Goal: Task Accomplishment & Management: Complete application form

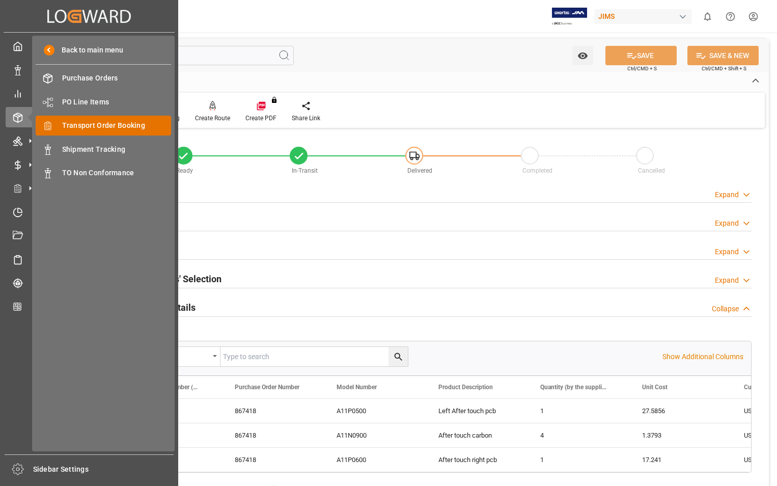
click at [107, 124] on span "Transport Order Booking" at bounding box center [117, 125] width 110 height 11
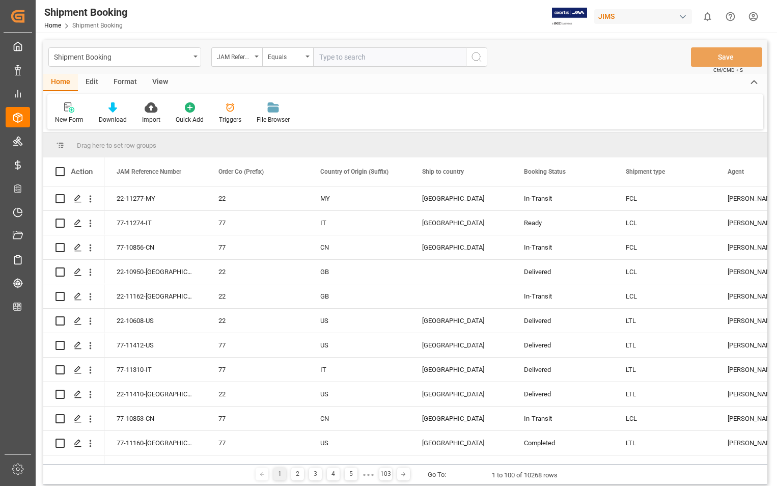
click at [69, 109] on icon at bounding box center [69, 107] width 10 height 10
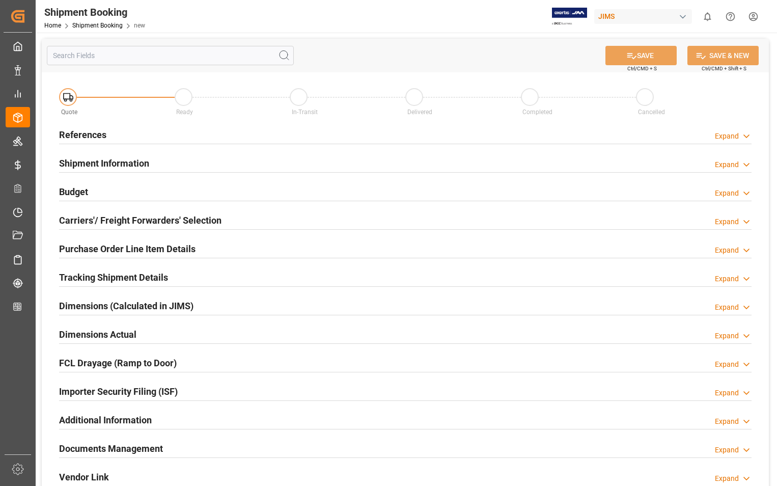
click at [97, 140] on h2 "References" at bounding box center [82, 135] width 47 height 14
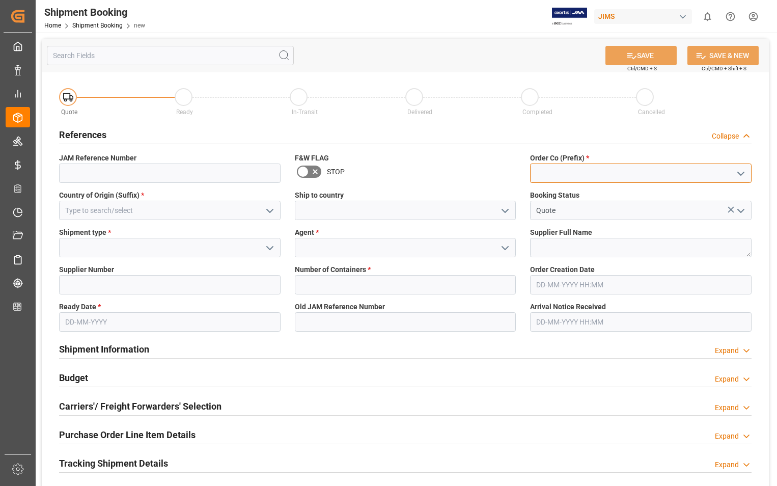
click at [581, 176] on input at bounding box center [641, 173] width 222 height 19
click at [537, 194] on div "22" at bounding box center [641, 195] width 221 height 23
type input "22"
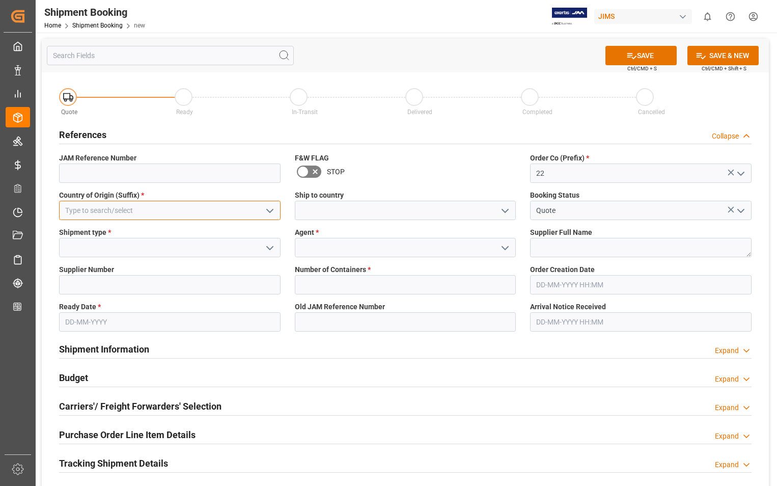
click at [180, 214] on input at bounding box center [170, 210] width 222 height 19
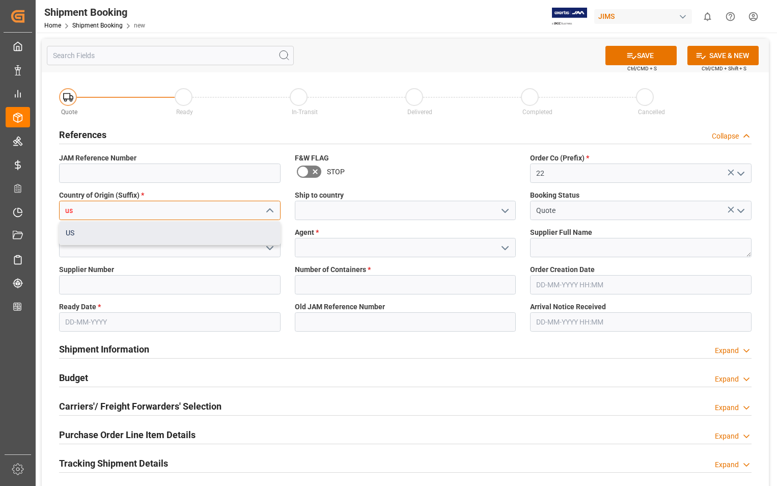
click at [75, 235] on div "US" at bounding box center [170, 233] width 221 height 23
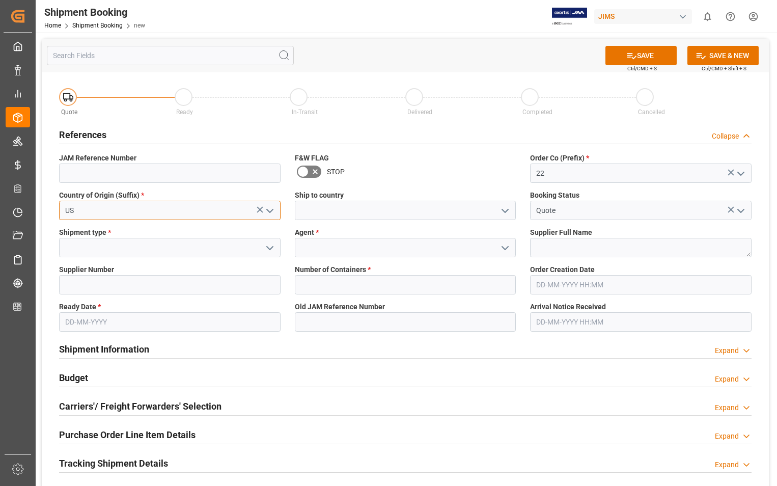
type input "US"
click at [336, 208] on input at bounding box center [406, 210] width 222 height 19
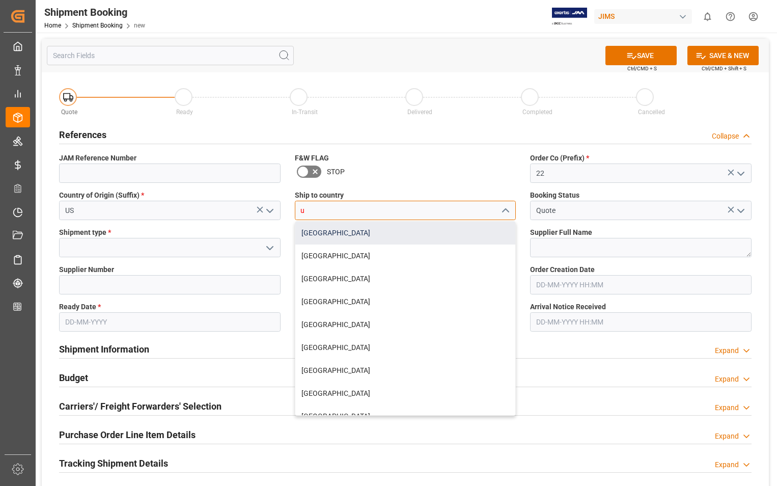
click at [324, 233] on div "[GEOGRAPHIC_DATA]" at bounding box center [405, 233] width 221 height 23
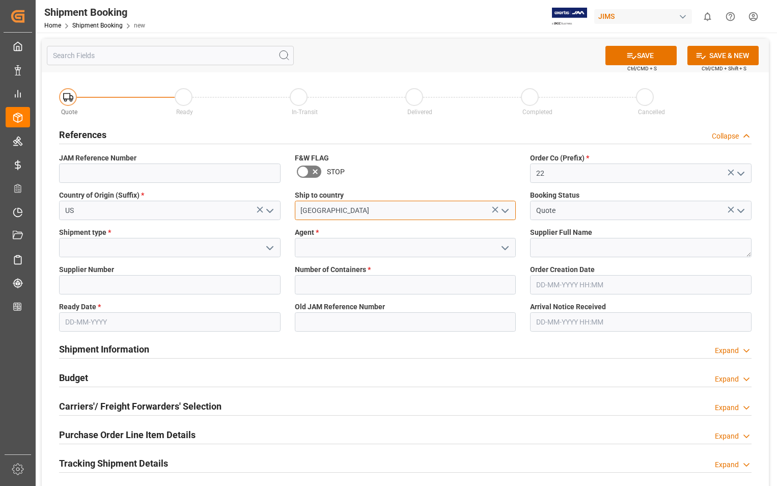
type input "[GEOGRAPHIC_DATA]"
click at [142, 247] on input at bounding box center [170, 247] width 222 height 19
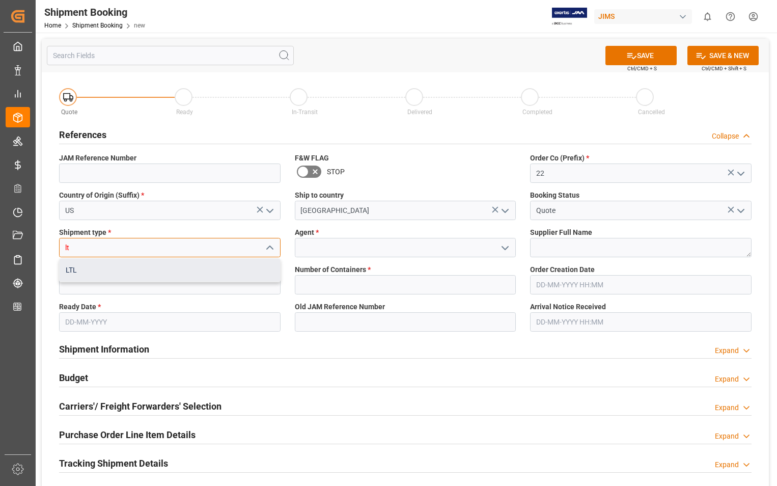
click at [84, 272] on div "LTL" at bounding box center [170, 270] width 221 height 23
type input "LTL"
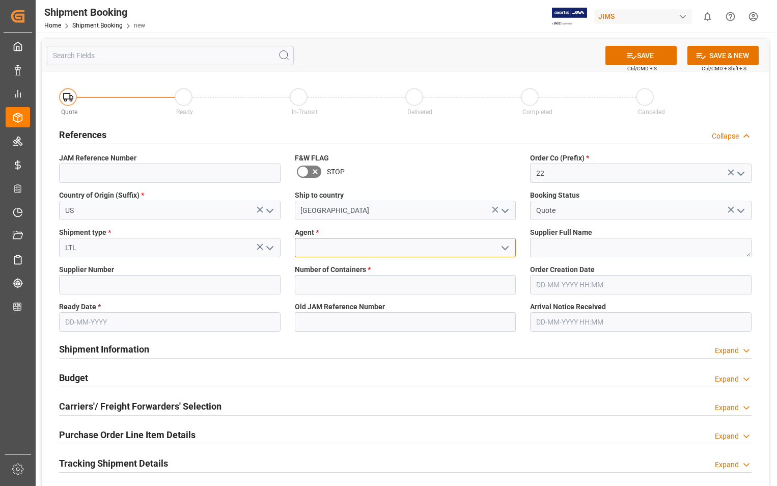
click at [319, 250] on input at bounding box center [406, 247] width 222 height 19
click at [327, 272] on div "[PERSON_NAME]" at bounding box center [405, 270] width 221 height 23
type input "[PERSON_NAME]"
click at [534, 245] on textarea at bounding box center [641, 247] width 222 height 19
paste textarea "Shure Incorporated"
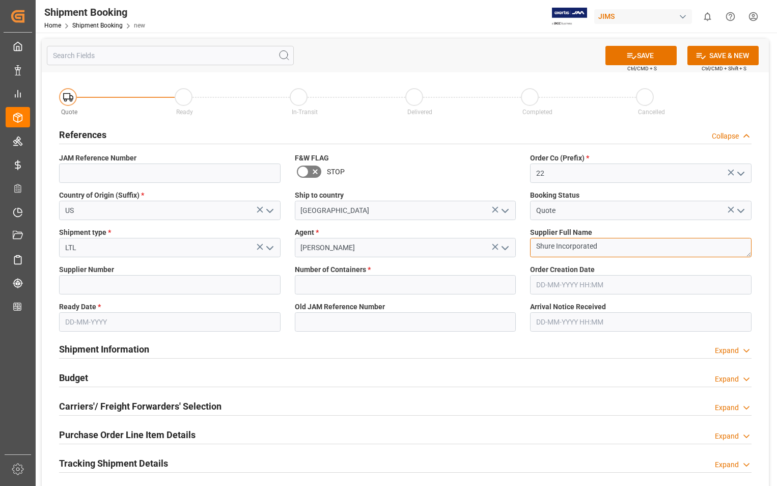
type textarea "Shure Incorporated"
click at [207, 288] on input at bounding box center [170, 284] width 222 height 19
type input "404679"
click at [331, 287] on input "text" at bounding box center [406, 284] width 222 height 19
type input "0"
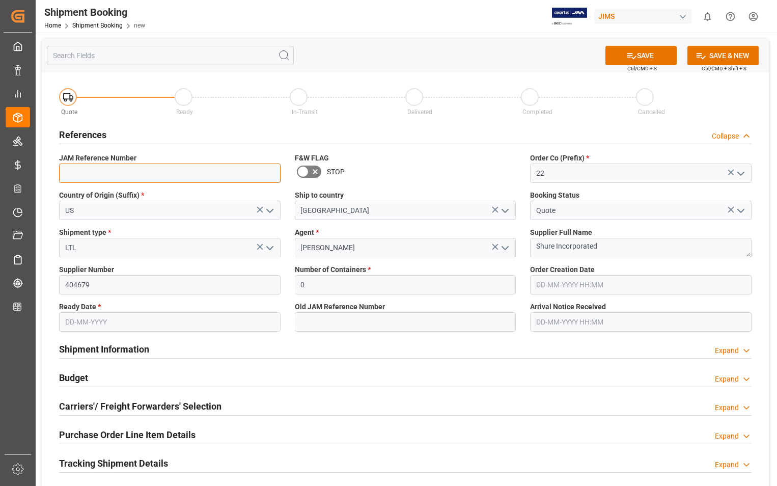
type input "22-11463-US"
click at [617, 284] on input "01-08-2025 00:00" at bounding box center [641, 284] width 222 height 19
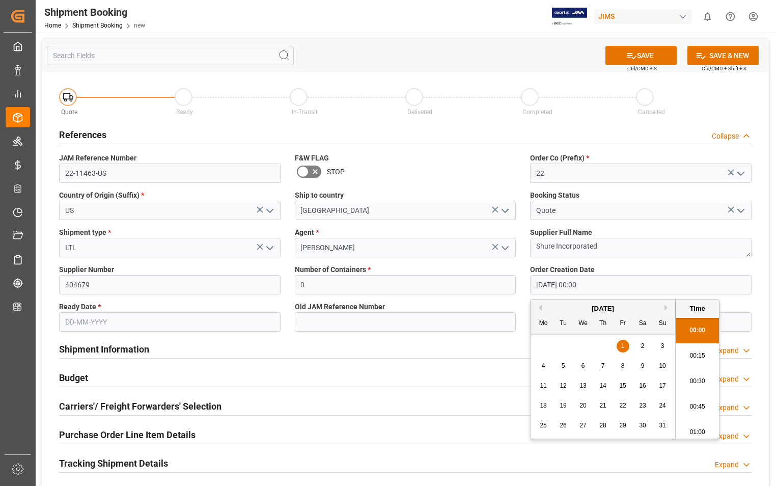
click at [666, 310] on button "Next Month" at bounding box center [668, 308] width 6 height 6
click at [621, 365] on span "10" at bounding box center [622, 365] width 7 height 7
type input "10-10-2025 00:00"
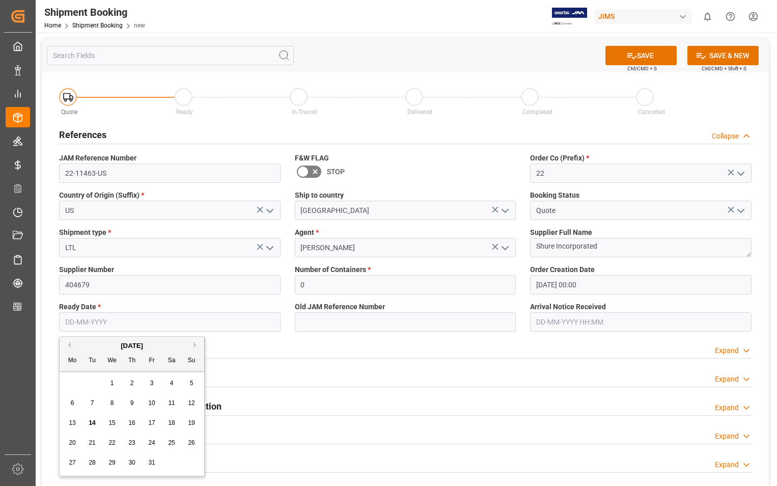
click at [131, 320] on input "text" at bounding box center [170, 321] width 222 height 19
click at [195, 345] on button "Next Month" at bounding box center [197, 345] width 6 height 6
click at [71, 402] on span "3" at bounding box center [73, 402] width 4 height 7
type input "03-11-2025"
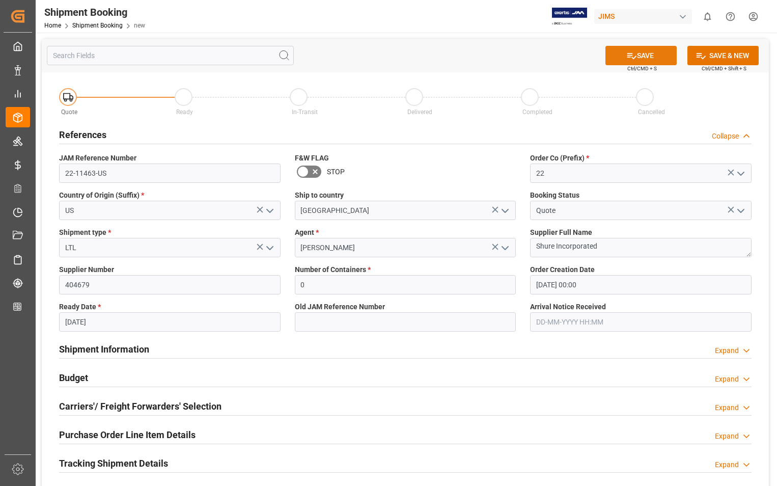
click at [644, 56] on button "SAVE" at bounding box center [641, 55] width 71 height 19
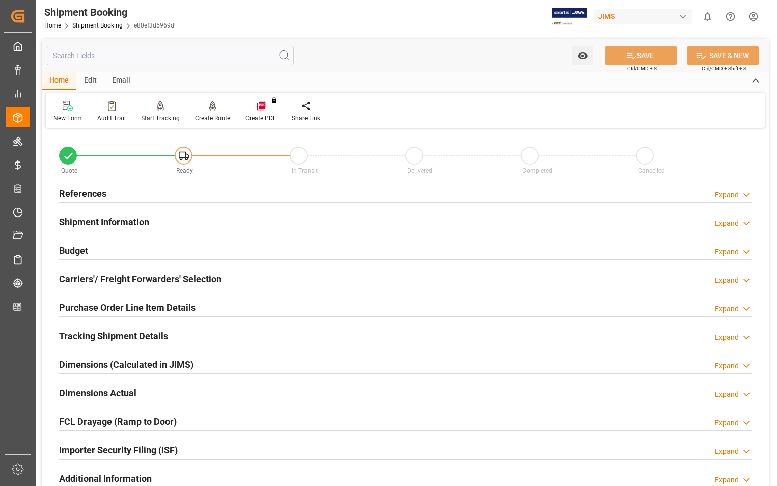
click at [110, 274] on h2 "Carriers'/ Freight Forwarders' Selection" at bounding box center [140, 279] width 162 height 14
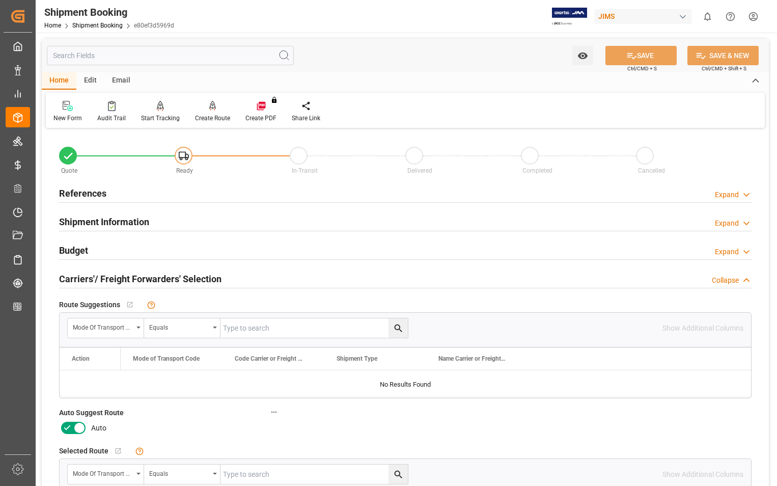
click at [84, 424] on icon at bounding box center [79, 428] width 12 height 12
click at [0, 0] on input "checkbox" at bounding box center [0, 0] width 0 height 0
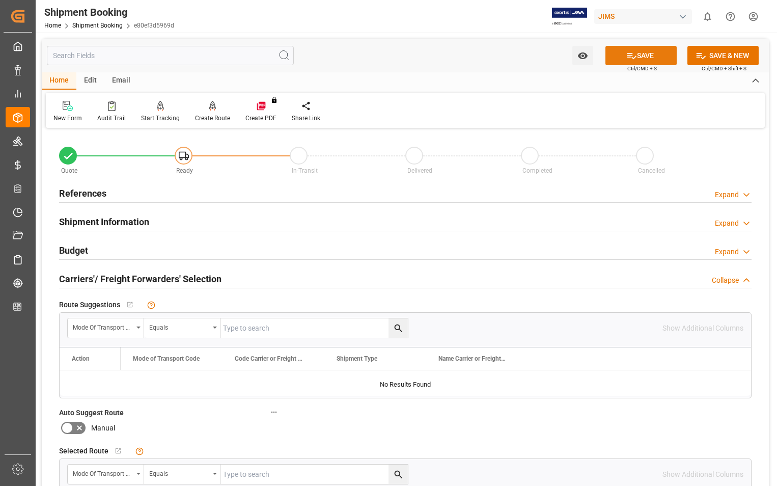
click at [653, 55] on button "SAVE" at bounding box center [641, 55] width 71 height 19
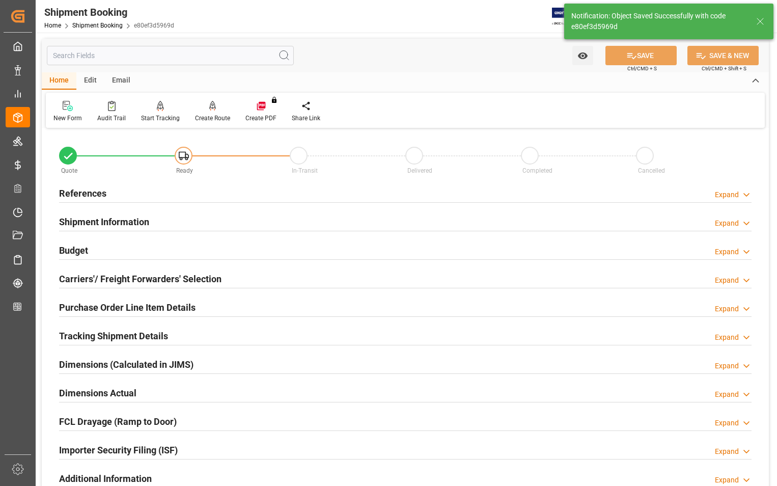
type input "Ready"
click at [92, 191] on h2 "References" at bounding box center [82, 193] width 47 height 14
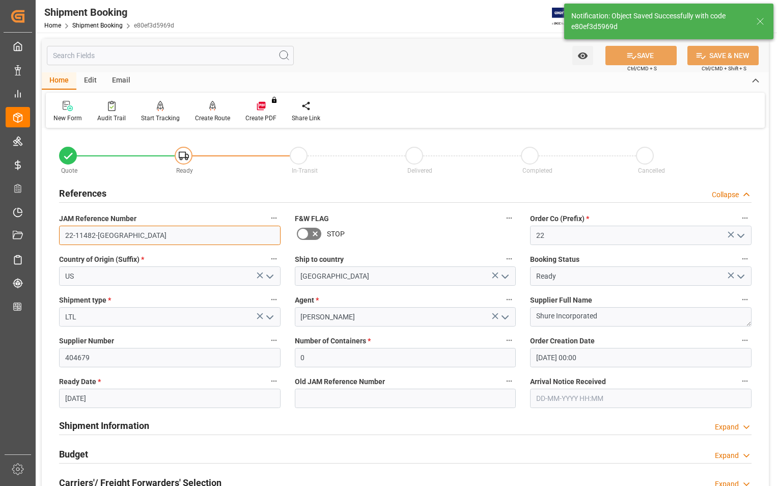
drag, startPoint x: 108, startPoint y: 236, endPoint x: 58, endPoint y: 236, distance: 49.9
click at [58, 236] on div "JAM Reference Number 22-11482-US" at bounding box center [170, 228] width 236 height 41
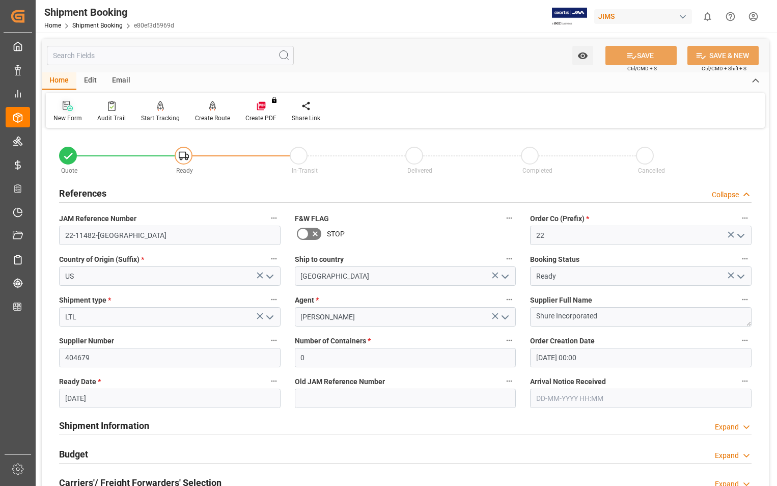
click at [69, 105] on icon at bounding box center [68, 106] width 10 height 10
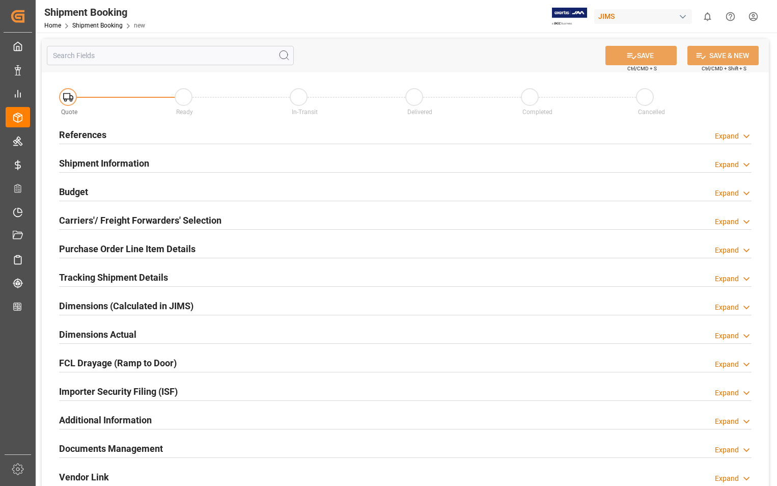
click at [93, 137] on h2 "References" at bounding box center [82, 135] width 47 height 14
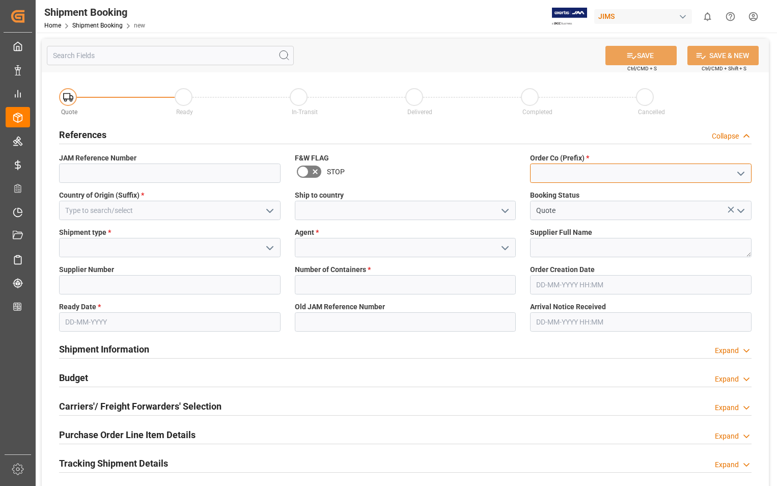
click at [576, 169] on input at bounding box center [641, 173] width 222 height 19
click at [544, 193] on div "22" at bounding box center [641, 195] width 221 height 23
type input "22"
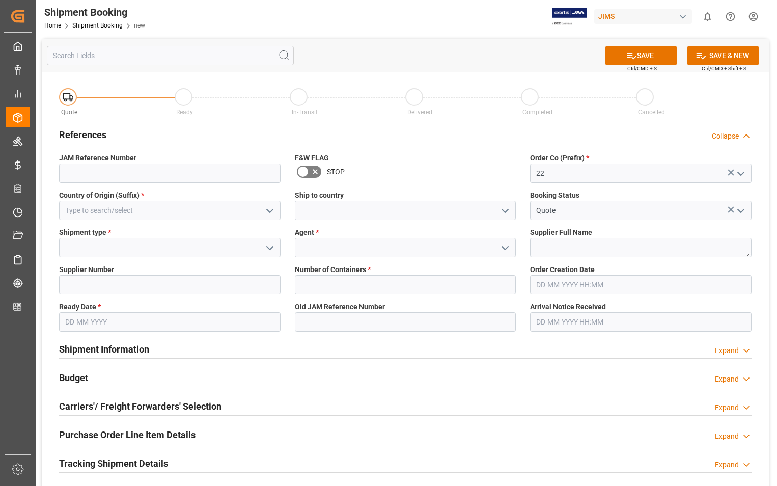
click at [181, 197] on label "Country of Origin (Suffix) *" at bounding box center [170, 195] width 222 height 11
click at [178, 205] on input at bounding box center [170, 210] width 222 height 19
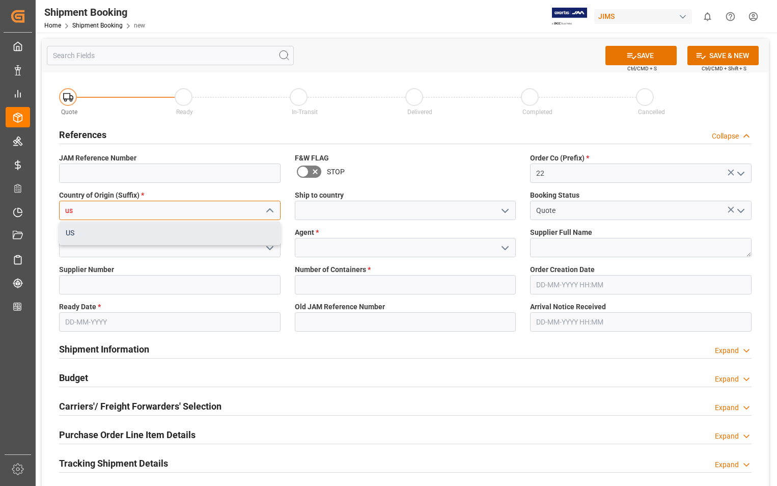
click at [122, 229] on div "US" at bounding box center [170, 233] width 221 height 23
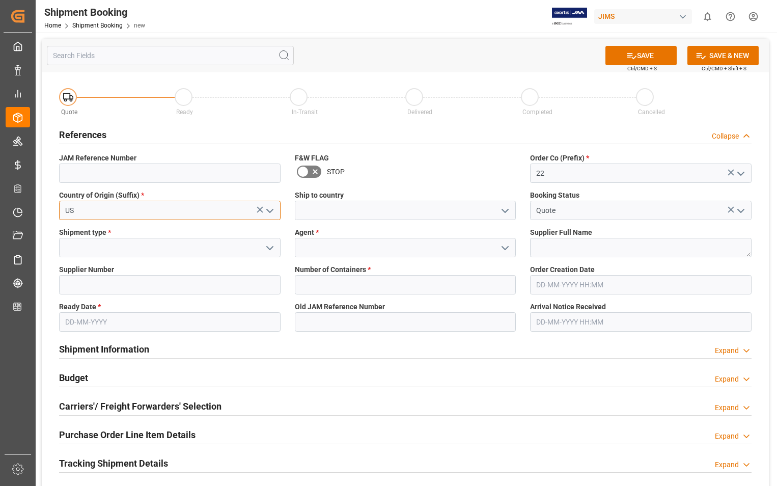
type input "US"
click at [380, 207] on input at bounding box center [406, 210] width 222 height 19
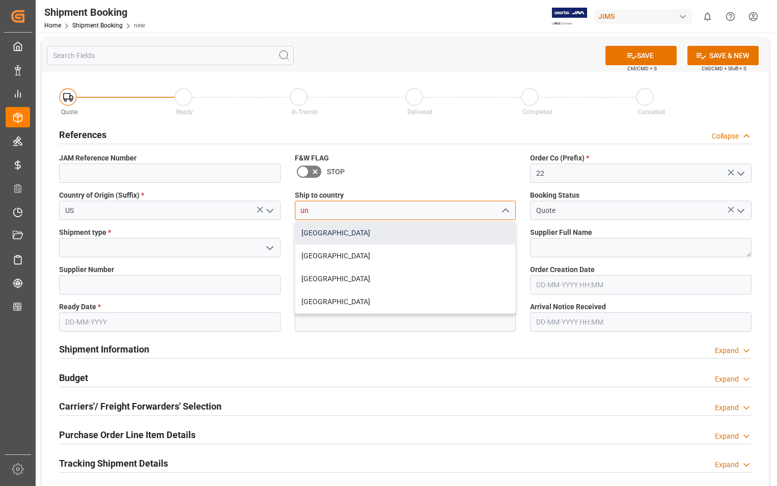
click at [323, 233] on div "[GEOGRAPHIC_DATA]" at bounding box center [405, 233] width 221 height 23
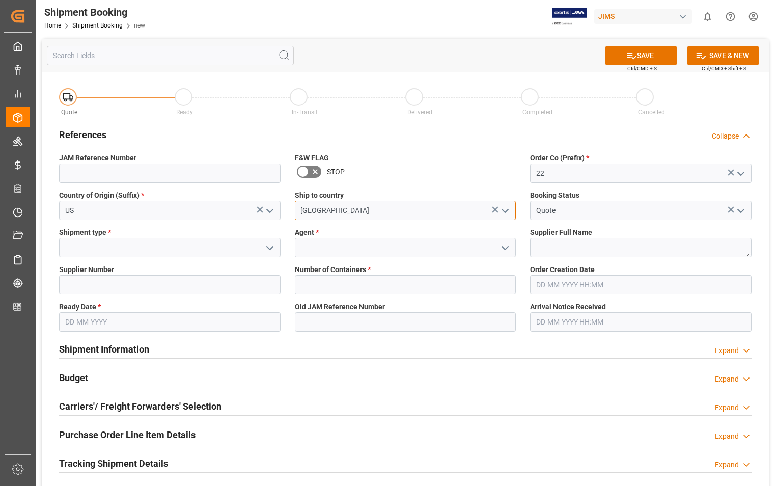
type input "[GEOGRAPHIC_DATA]"
click at [199, 247] on input at bounding box center [170, 247] width 222 height 19
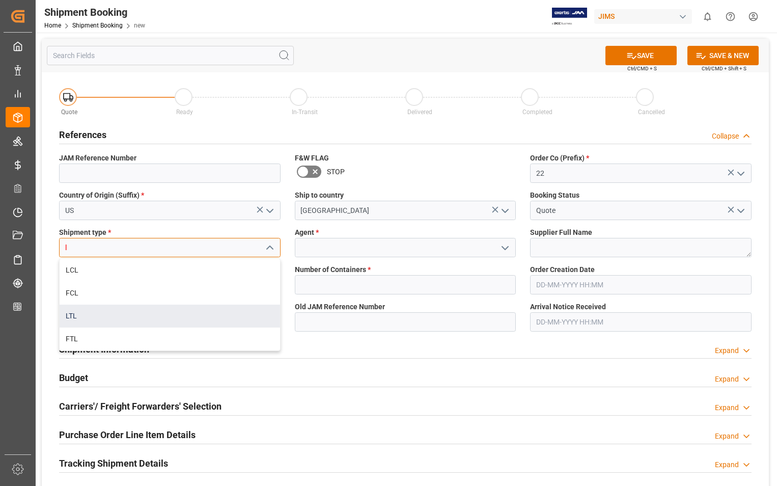
click at [68, 315] on div "LTL" at bounding box center [170, 316] width 221 height 23
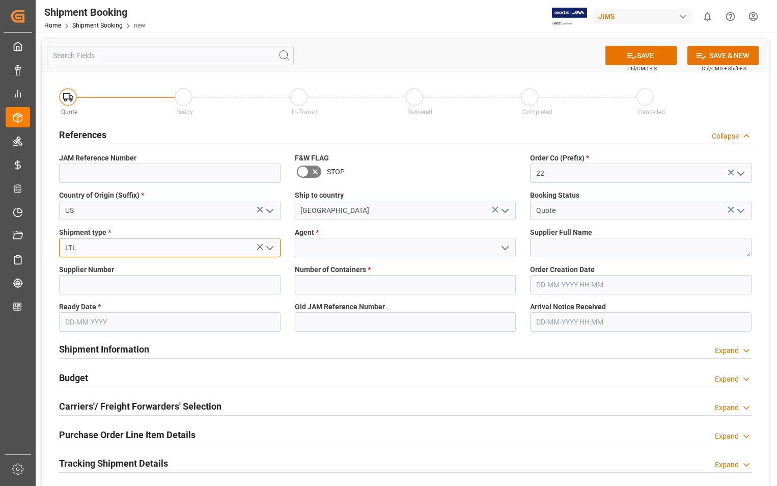
type input "LTL"
click at [368, 251] on input at bounding box center [406, 247] width 222 height 19
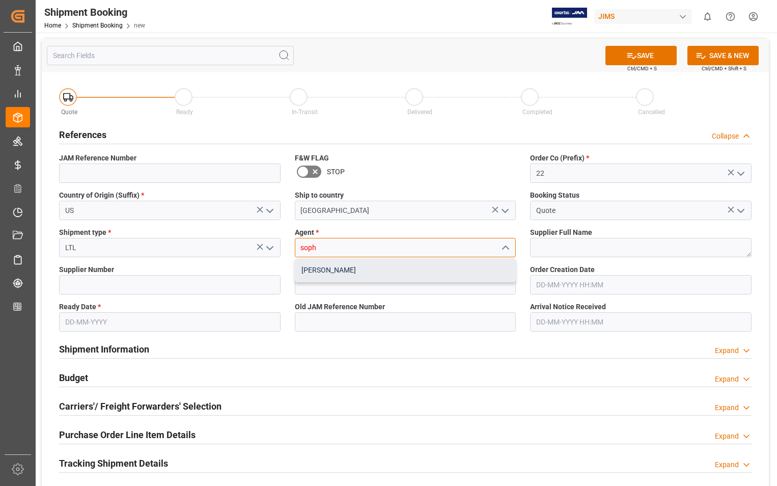
click at [351, 265] on div "[PERSON_NAME]" at bounding box center [405, 270] width 221 height 23
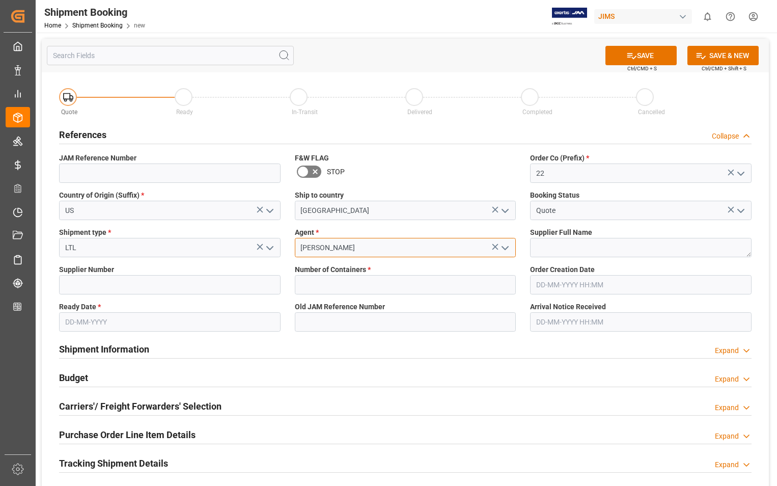
type input "[PERSON_NAME]"
click at [553, 245] on textarea at bounding box center [641, 247] width 222 height 19
paste textarea "HARMAN PROFESSIONAL, INC - 212"
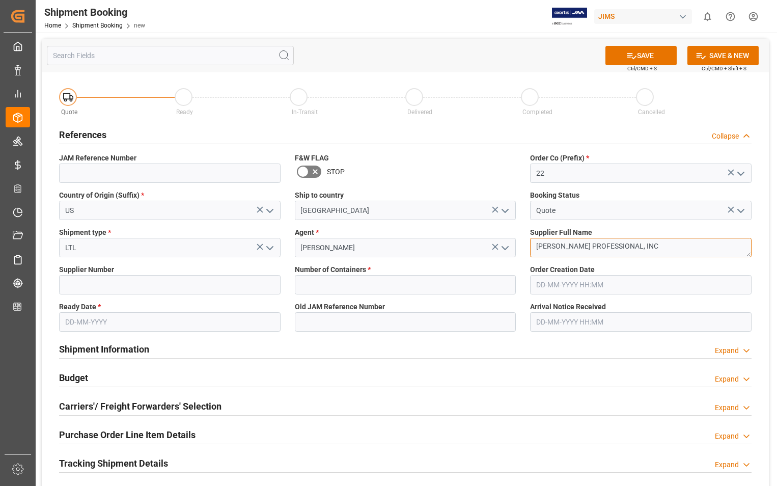
type textarea "[PERSON_NAME] PROFESSIONAL, INC"
click at [89, 288] on input at bounding box center [170, 284] width 222 height 19
type input "404265"
click at [326, 279] on input "text" at bounding box center [406, 284] width 222 height 19
type input "0"
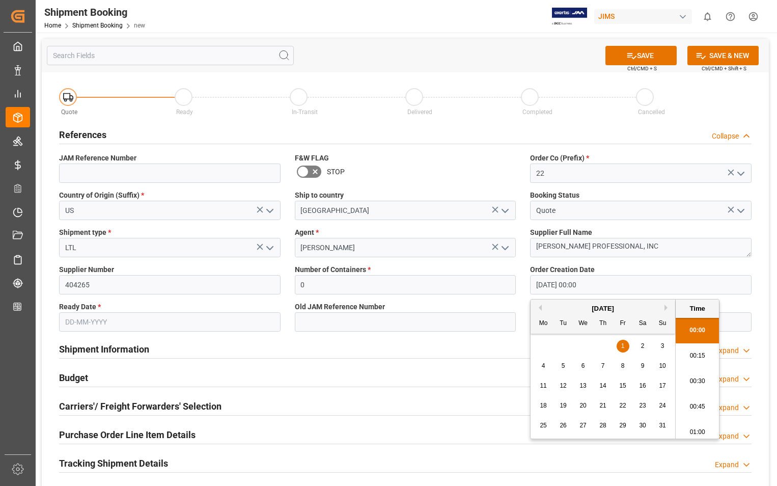
click at [620, 285] on input "01-08-2025 00:00" at bounding box center [641, 284] width 222 height 19
click at [666, 306] on button "Next Month" at bounding box center [668, 308] width 6 height 6
click at [565, 386] on span "14" at bounding box center [563, 385] width 7 height 7
type input "[DATE] 00:00"
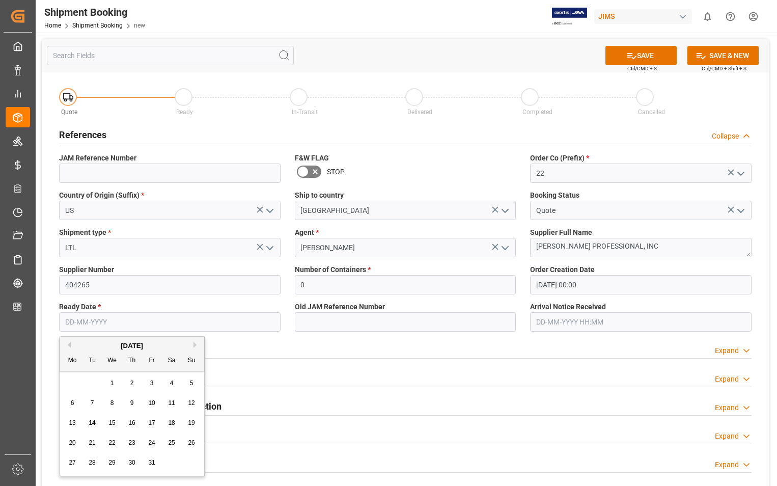
click at [128, 319] on input "text" at bounding box center [170, 321] width 222 height 19
click at [194, 343] on button "Next Month" at bounding box center [197, 345] width 6 height 6
click at [93, 404] on span "4" at bounding box center [93, 402] width 4 height 7
type input "[DATE]"
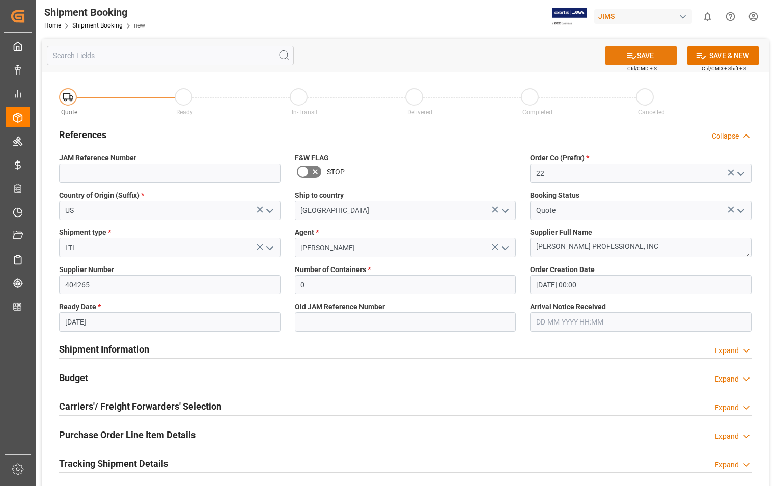
click at [647, 59] on button "SAVE" at bounding box center [641, 55] width 71 height 19
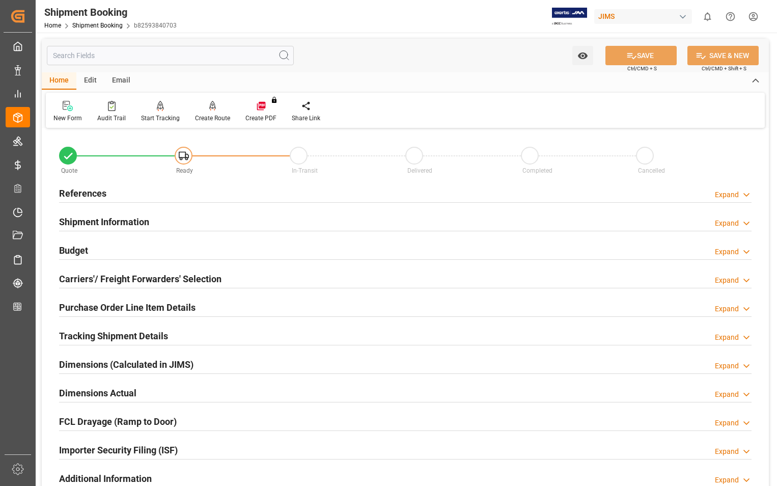
click at [103, 282] on h2 "Carriers'/ Freight Forwarders' Selection" at bounding box center [140, 279] width 162 height 14
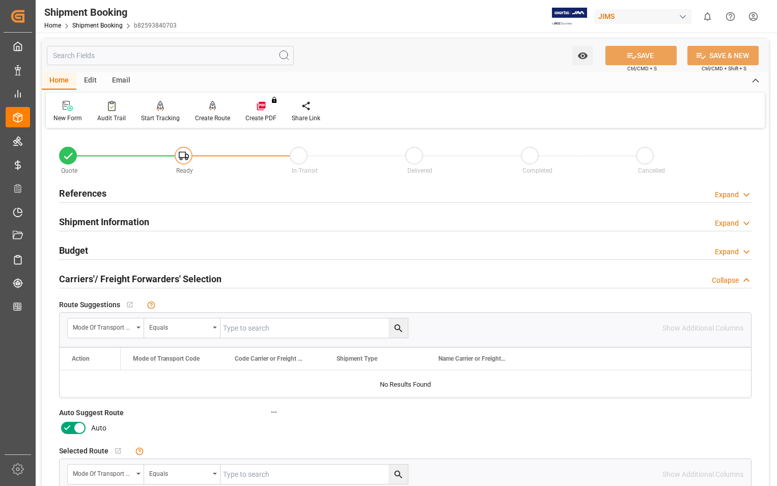
click at [82, 425] on icon at bounding box center [79, 428] width 12 height 12
click at [0, 0] on input "checkbox" at bounding box center [0, 0] width 0 height 0
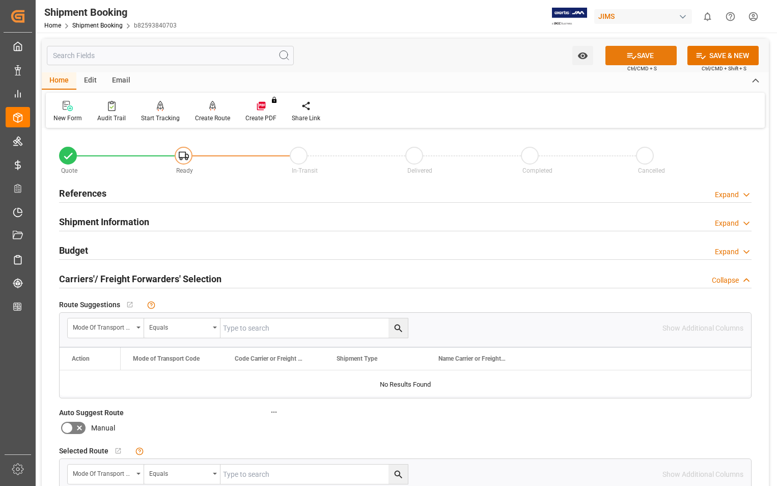
click at [648, 56] on button "SAVE" at bounding box center [641, 55] width 71 height 19
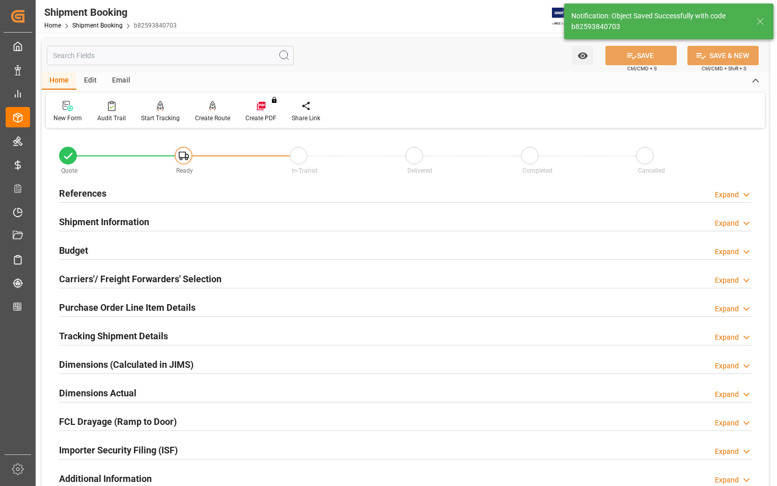
type input "Ready"
click at [86, 194] on h2 "References" at bounding box center [82, 193] width 47 height 14
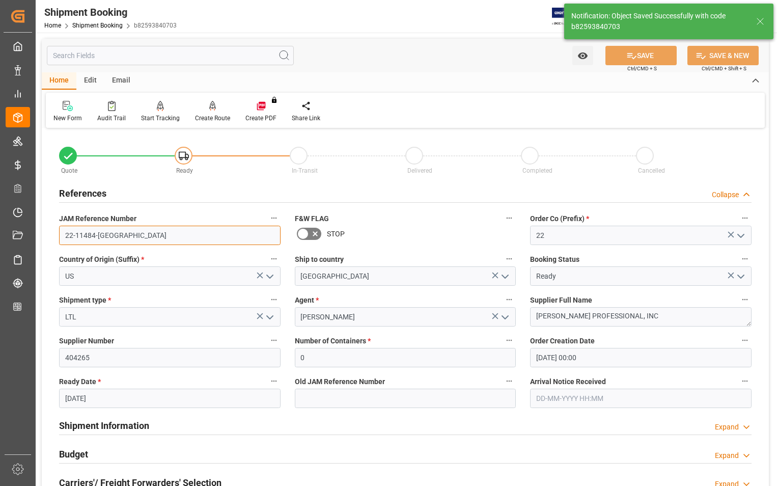
drag, startPoint x: 111, startPoint y: 236, endPoint x: 66, endPoint y: 237, distance: 44.8
click at [66, 237] on input "22-11484-[GEOGRAPHIC_DATA]" at bounding box center [170, 235] width 222 height 19
